Goal: Find specific page/section

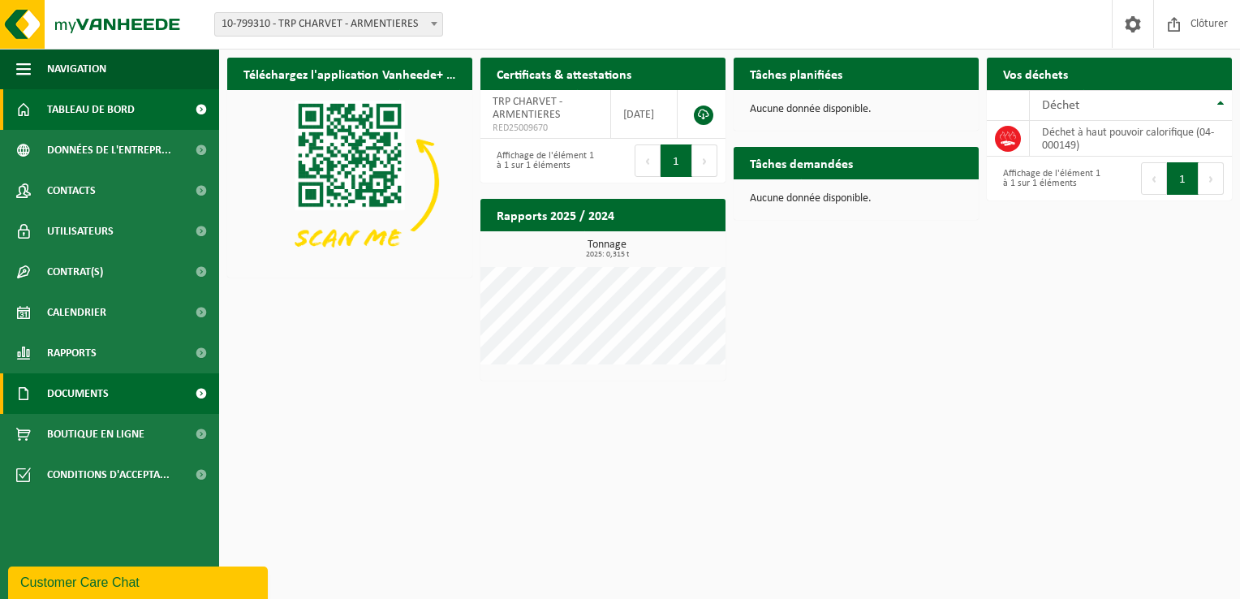
click at [136, 400] on link "Documents" at bounding box center [109, 393] width 219 height 41
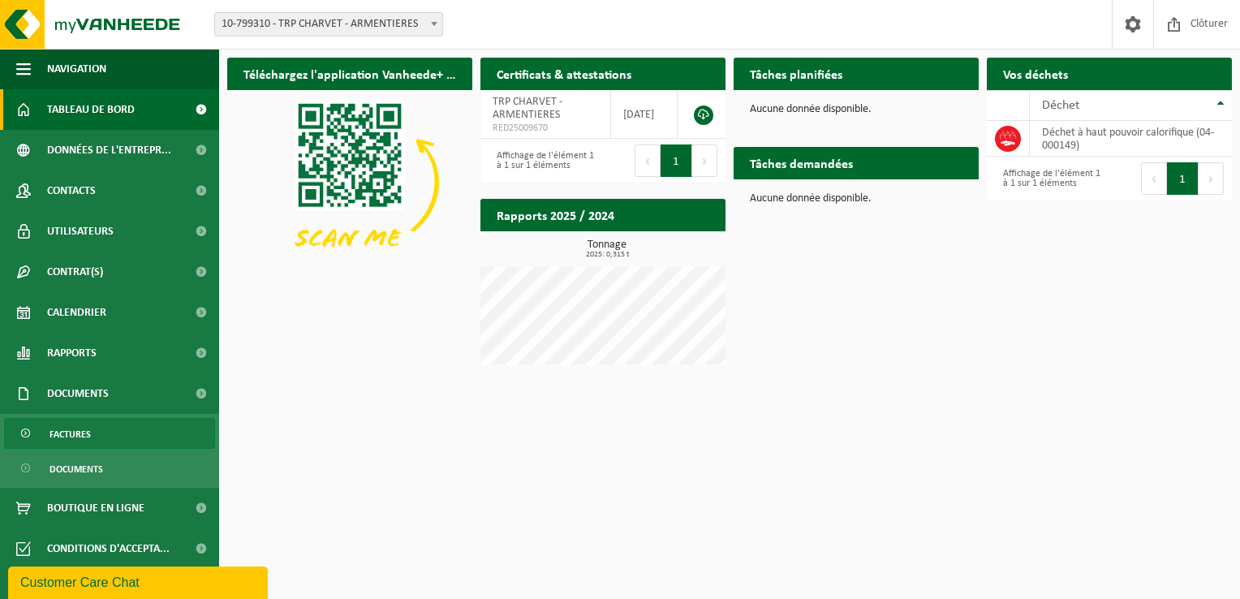
click at [79, 434] on span "Factures" at bounding box center [69, 434] width 41 height 31
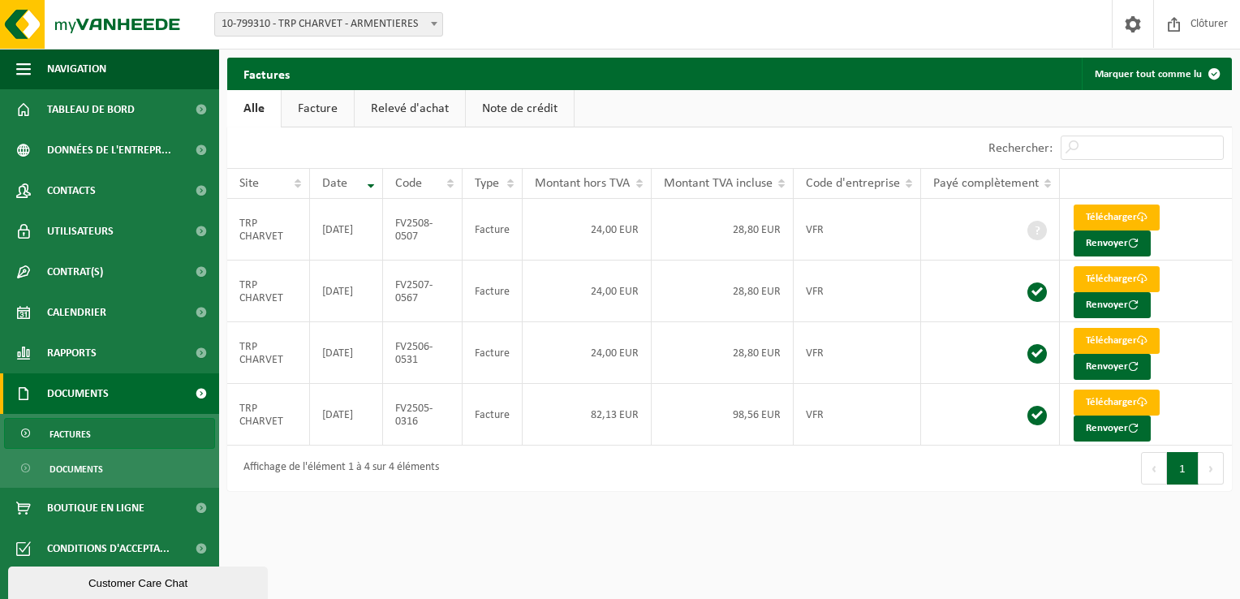
click at [457, 116] on link "Relevé d'achat" at bounding box center [410, 108] width 110 height 37
